Goal: Check status

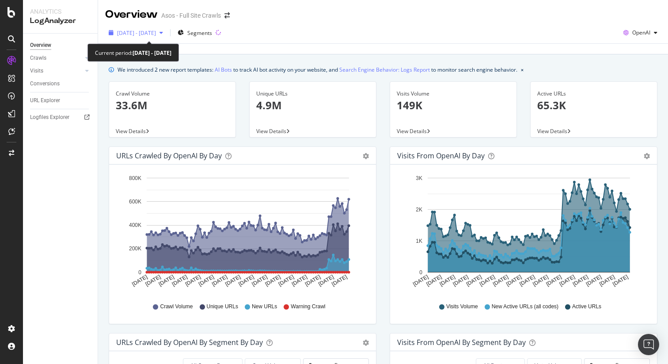
click at [167, 28] on div "[DATE] - [DATE]" at bounding box center [135, 32] width 61 height 13
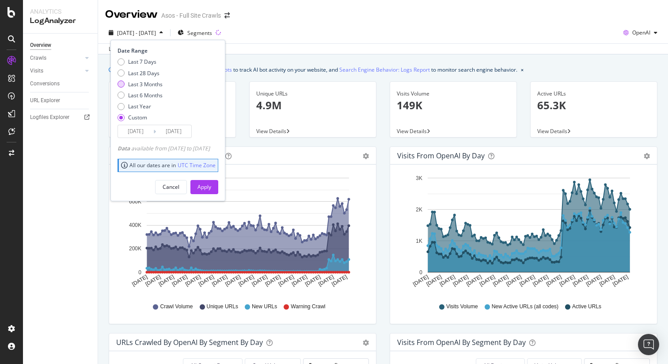
click at [154, 83] on div "Last 3 Months" at bounding box center [145, 84] width 34 height 8
type input "[DATE]"
click at [211, 189] on div "Apply" at bounding box center [205, 187] width 14 height 8
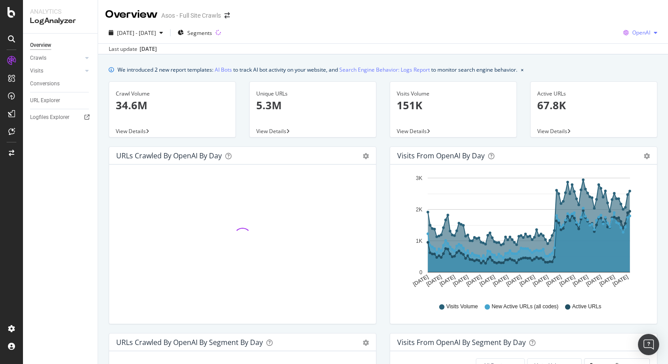
click at [643, 33] on span "OpenAI" at bounding box center [642, 33] width 18 height 8
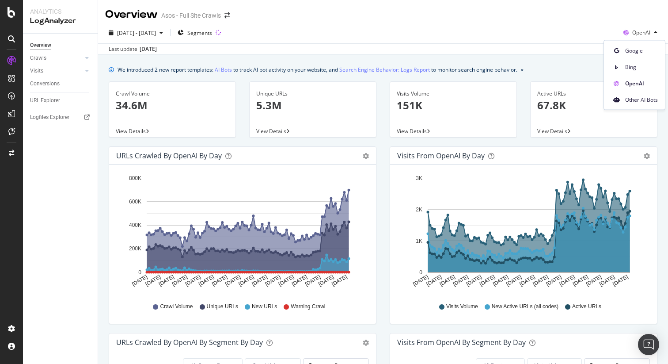
click at [595, 27] on div "[DATE] - [DATE] Segments OpenAI" at bounding box center [383, 35] width 570 height 18
click at [649, 34] on span "OpenAI" at bounding box center [642, 33] width 18 height 8
click at [629, 101] on span "Other AI Bots" at bounding box center [642, 99] width 33 height 8
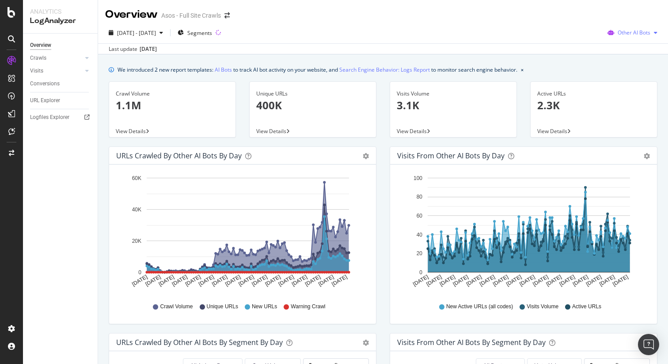
click at [648, 31] on span "Other AI Bots" at bounding box center [634, 33] width 33 height 8
click at [634, 83] on span "OpenAI" at bounding box center [640, 83] width 34 height 8
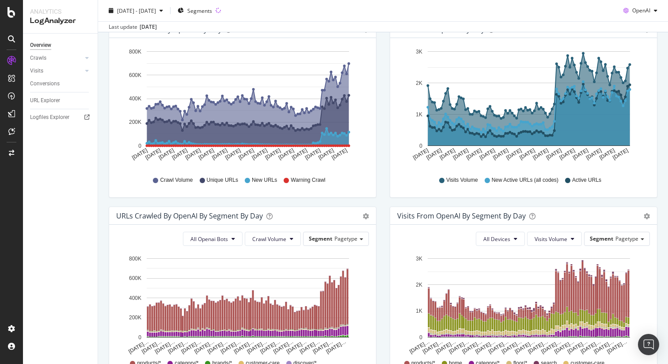
scroll to position [163, 0]
